Goal: Task Accomplishment & Management: Manage account settings

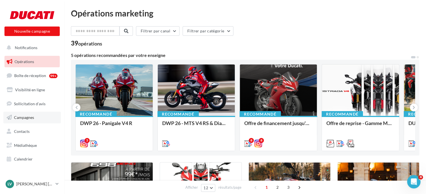
click at [36, 119] on link "Campagnes" at bounding box center [31, 118] width 57 height 12
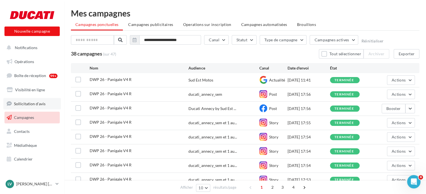
click at [27, 105] on span "Sollicitation d'avis" at bounding box center [30, 103] width 32 height 5
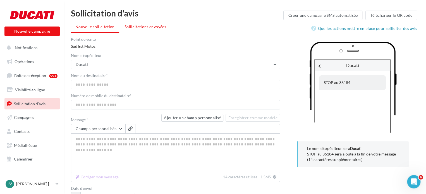
click at [143, 27] on span "Sollicitations envoyées" at bounding box center [145, 26] width 42 height 5
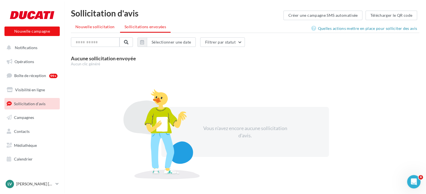
click at [98, 27] on span "Nouvelle sollicitation" at bounding box center [94, 26] width 39 height 5
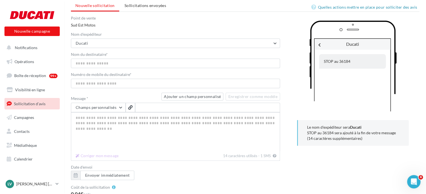
scroll to position [63, 0]
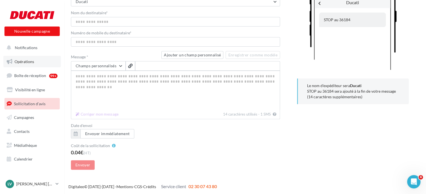
click at [33, 56] on link "Opérations" at bounding box center [31, 62] width 57 height 12
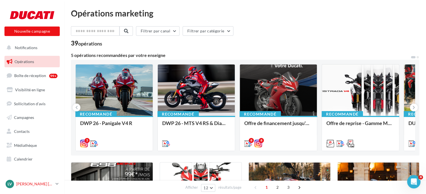
click at [37, 185] on p "[PERSON_NAME] [PERSON_NAME]" at bounding box center [34, 184] width 37 height 6
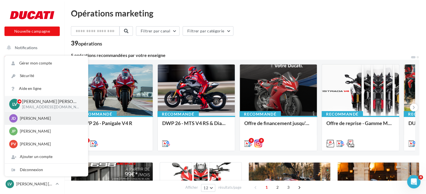
click at [44, 118] on p "Jennifer DEDIEU" at bounding box center [50, 118] width 61 height 6
